Goal: Transaction & Acquisition: Subscribe to service/newsletter

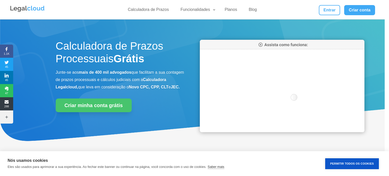
scroll to position [253, 0]
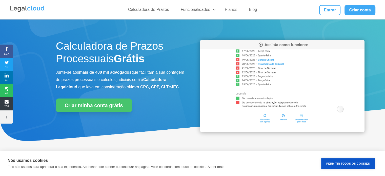
click at [230, 8] on link "Planos" at bounding box center [231, 10] width 18 height 7
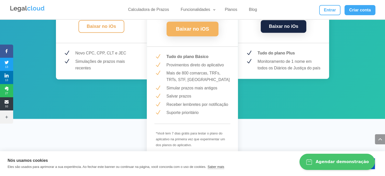
scroll to position [735, 0]
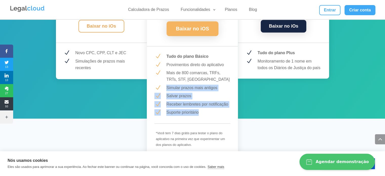
drag, startPoint x: 166, startPoint y: 80, endPoint x: 207, endPoint y: 105, distance: 47.8
type textarea "Simular prazos mais antigos N Salvar prazos N Receber lembretes por notificação…"
click at [207, 105] on div "MAIS POPULAR! PLUS R$ 27,99 /mês Baixar no Android Baixar no iOS N Tudo do plan…" at bounding box center [192, 59] width 91 height 203
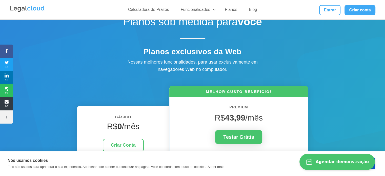
scroll to position [0, 0]
